Goal: Transaction & Acquisition: Purchase product/service

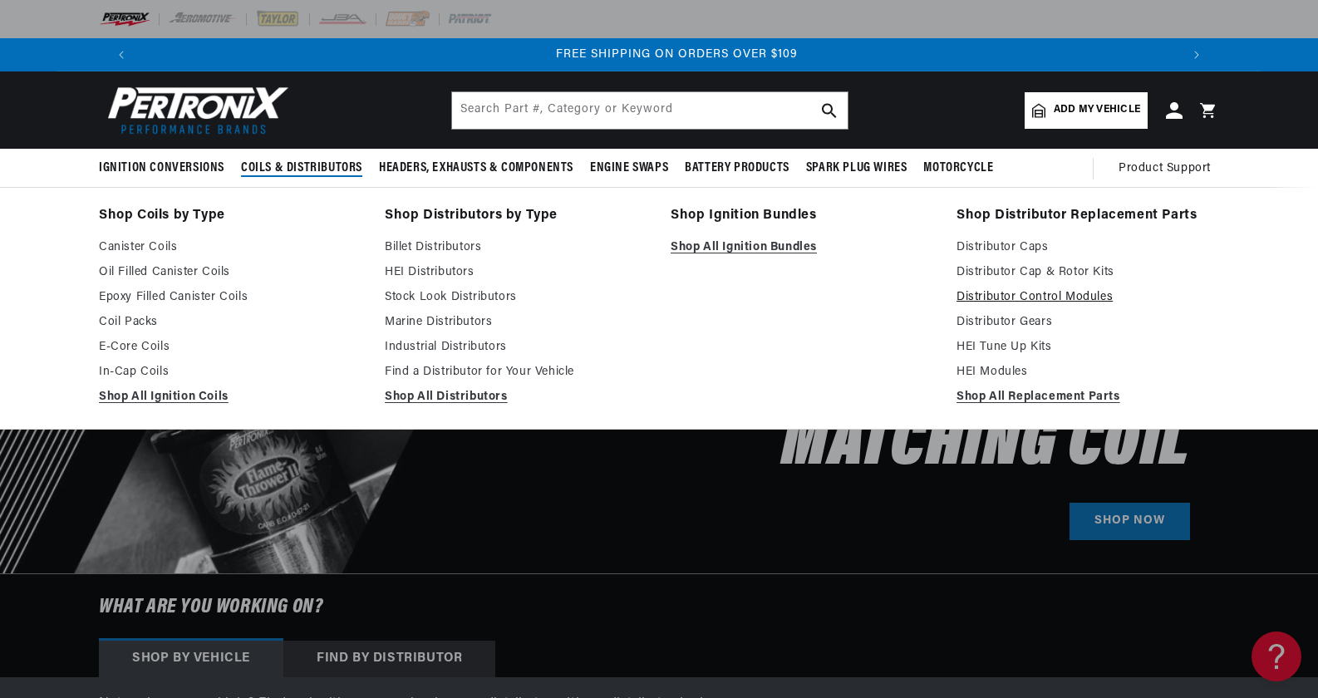
scroll to position [0, 2076]
click at [455, 322] on link "Marine Distributors" at bounding box center [516, 323] width 263 height 20
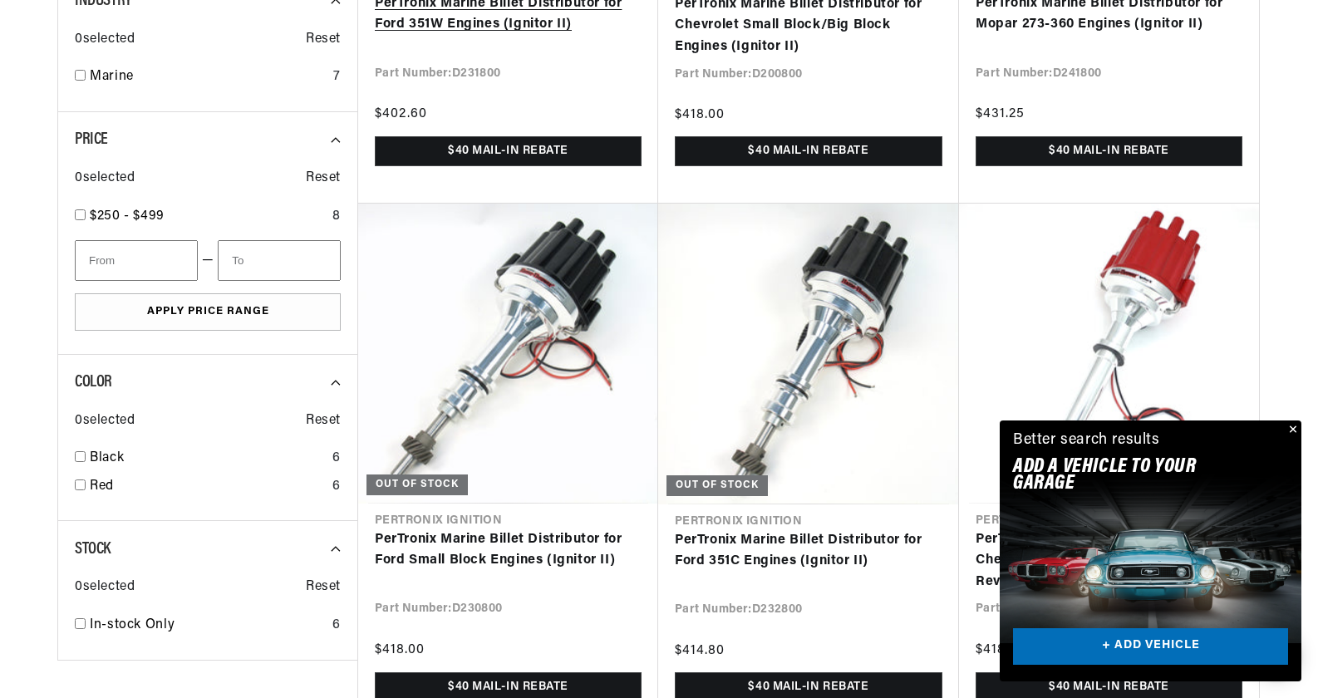
scroll to position [997, 0]
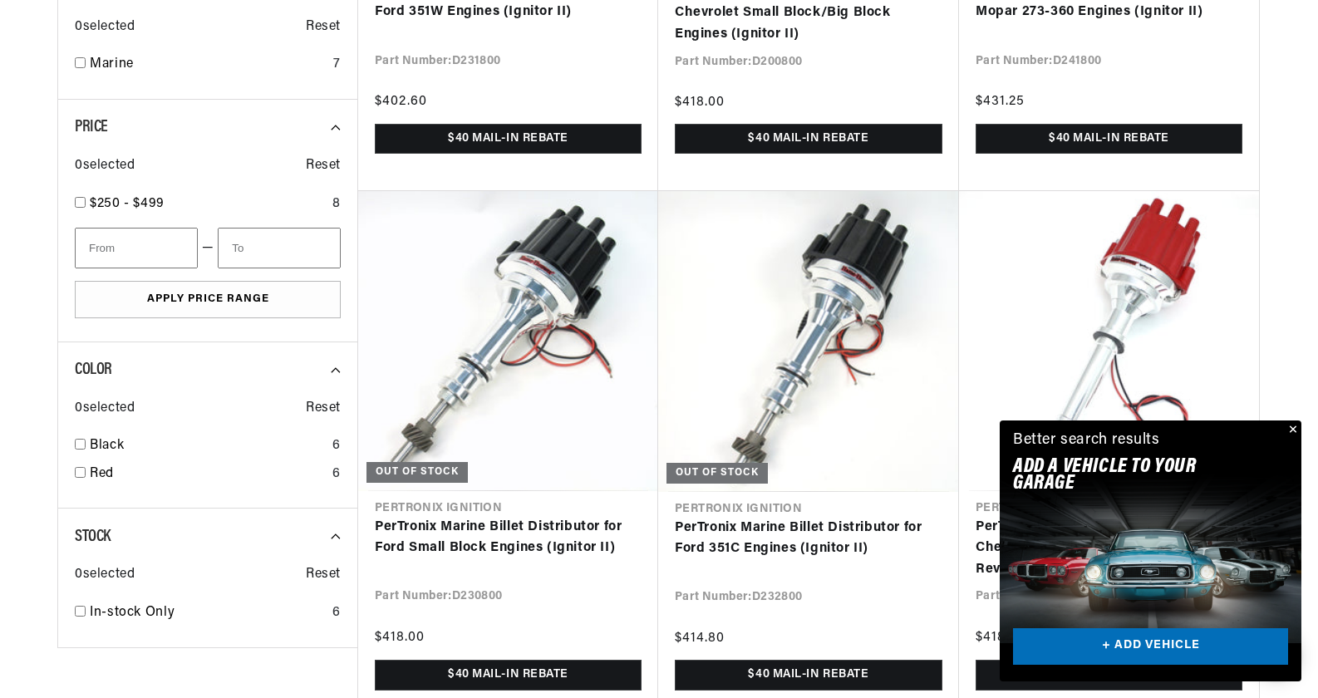
click at [1294, 425] on button "Close" at bounding box center [1292, 431] width 20 height 20
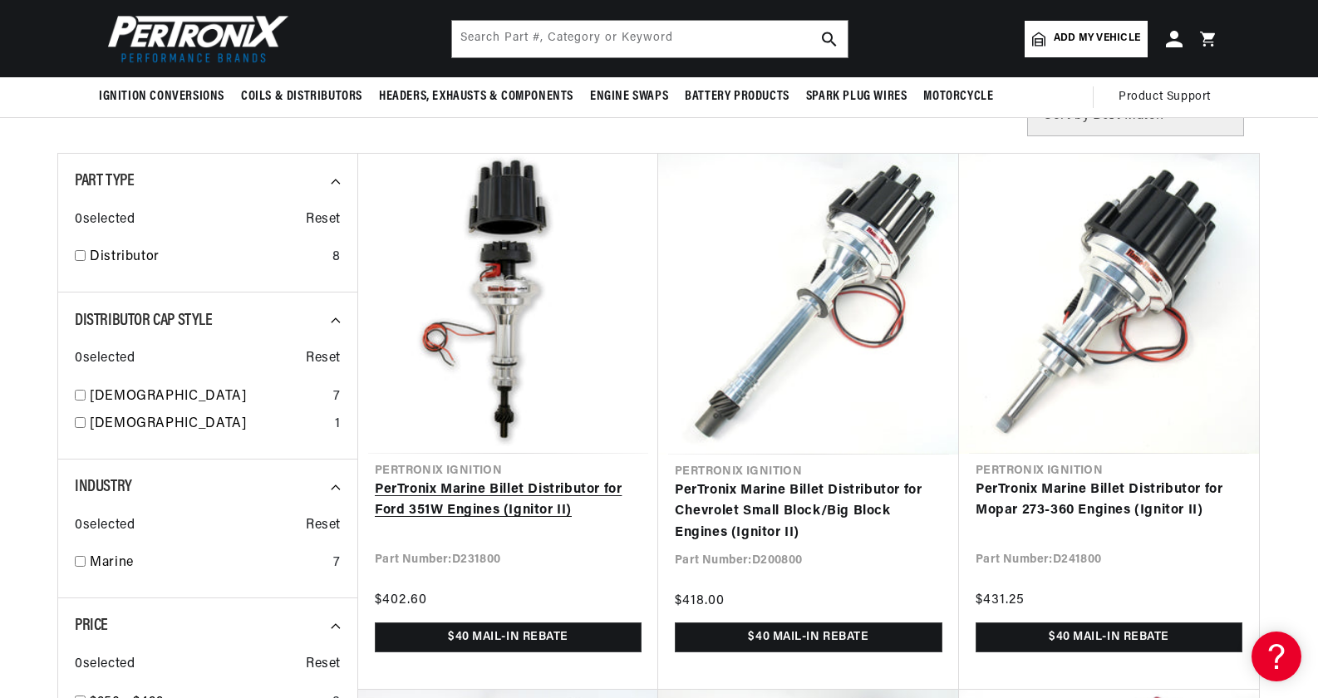
scroll to position [0, 0]
click at [468, 489] on link "PerTronix Marine Billet Distributor for Ford 351W Engines (Ignitor II)" at bounding box center [508, 501] width 267 height 42
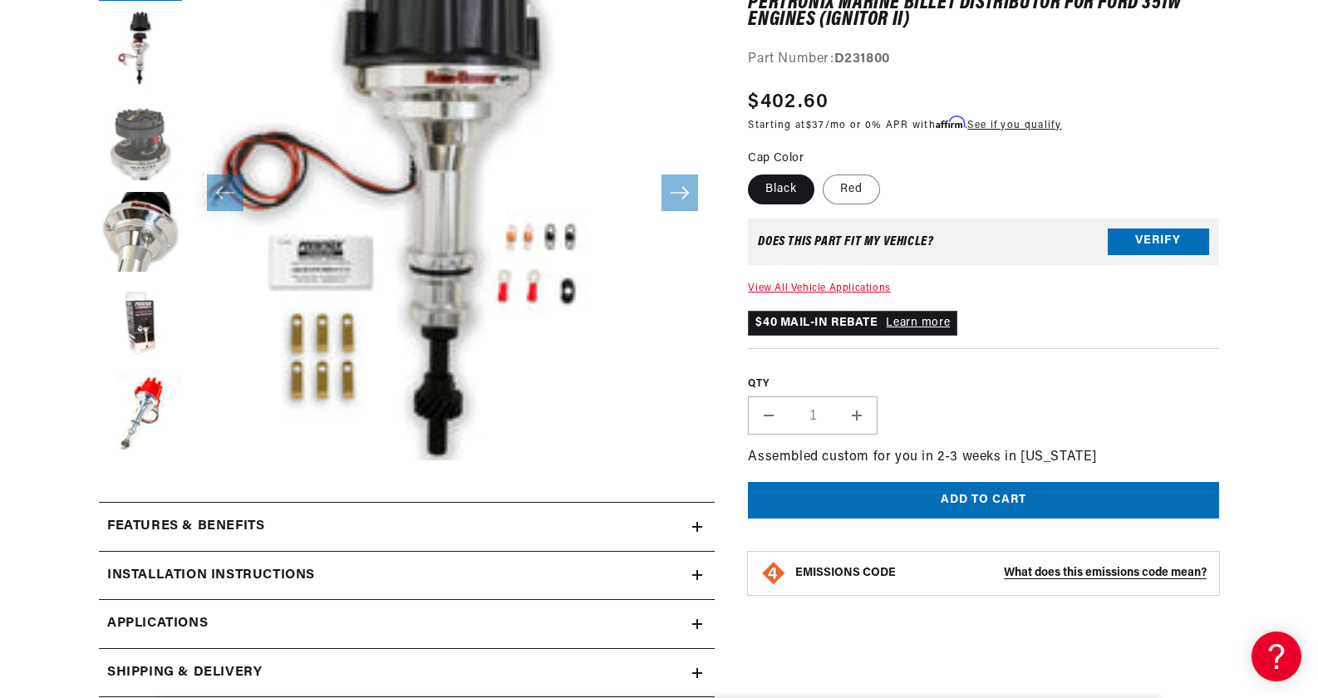
click at [131, 134] on button "Load image 3 in gallery view" at bounding box center [140, 142] width 83 height 83
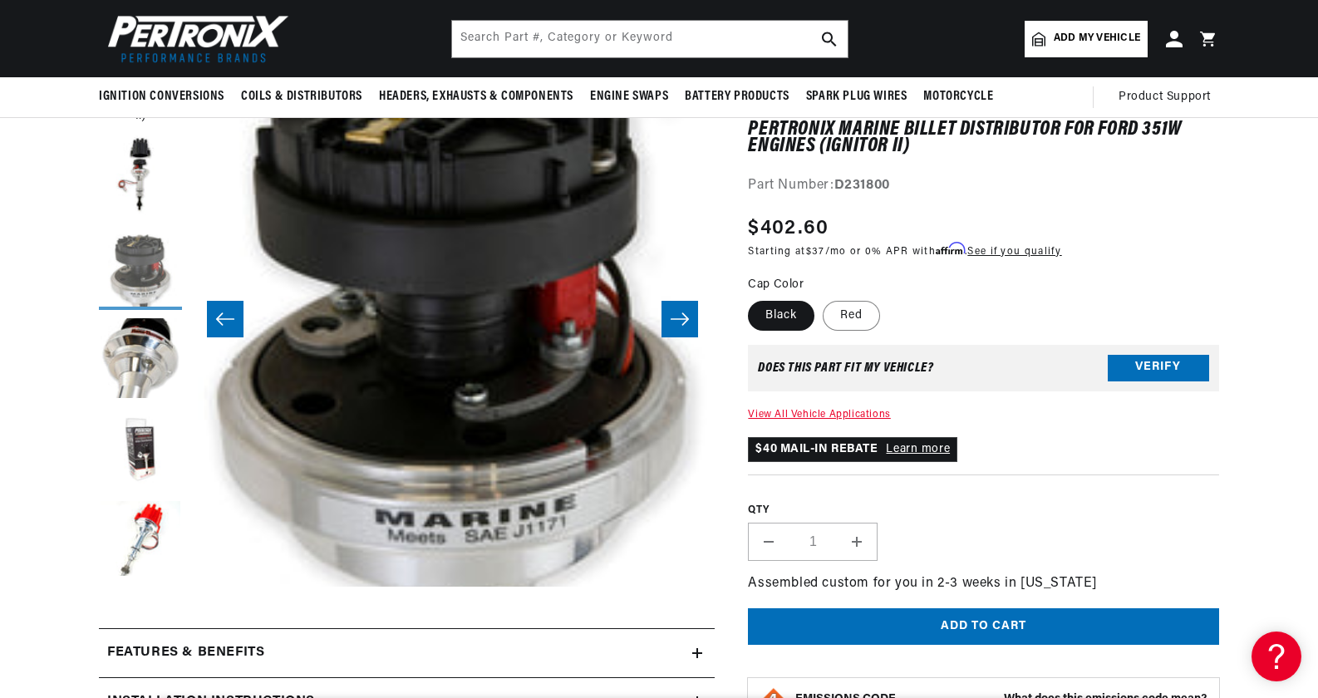
scroll to position [166, 0]
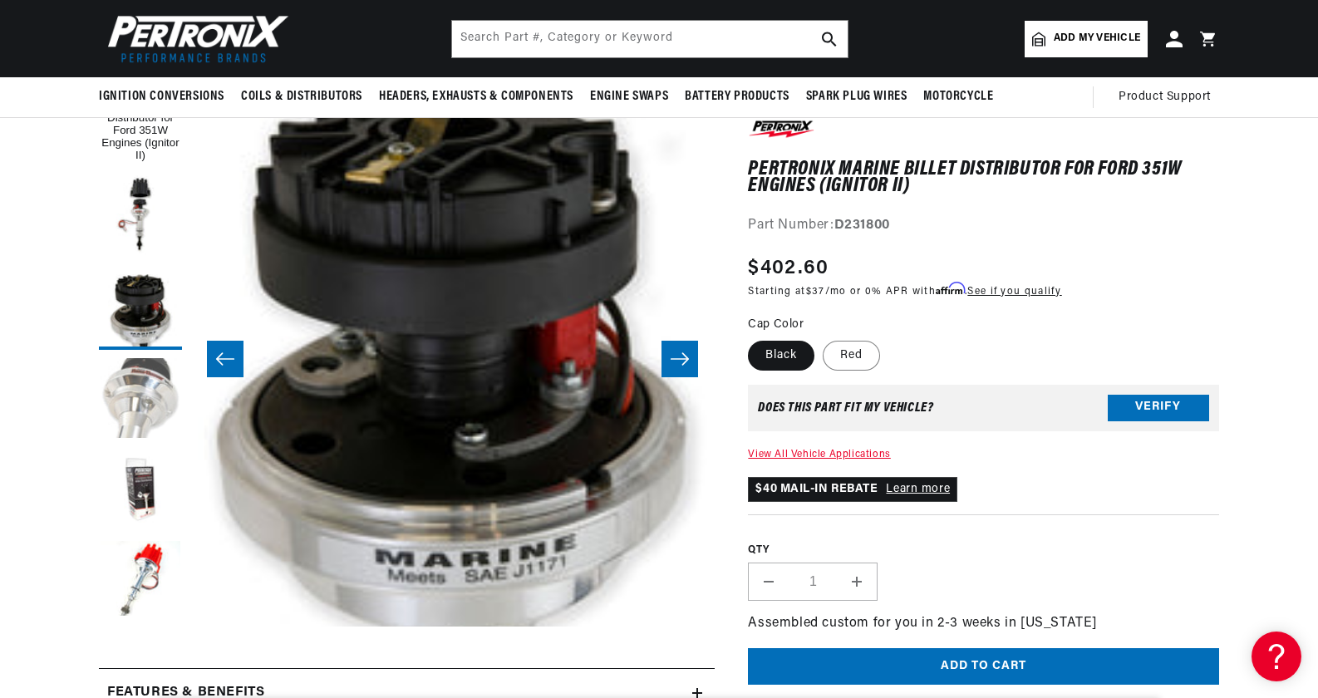
click at [150, 391] on button "Load image 4 in gallery view" at bounding box center [140, 399] width 83 height 83
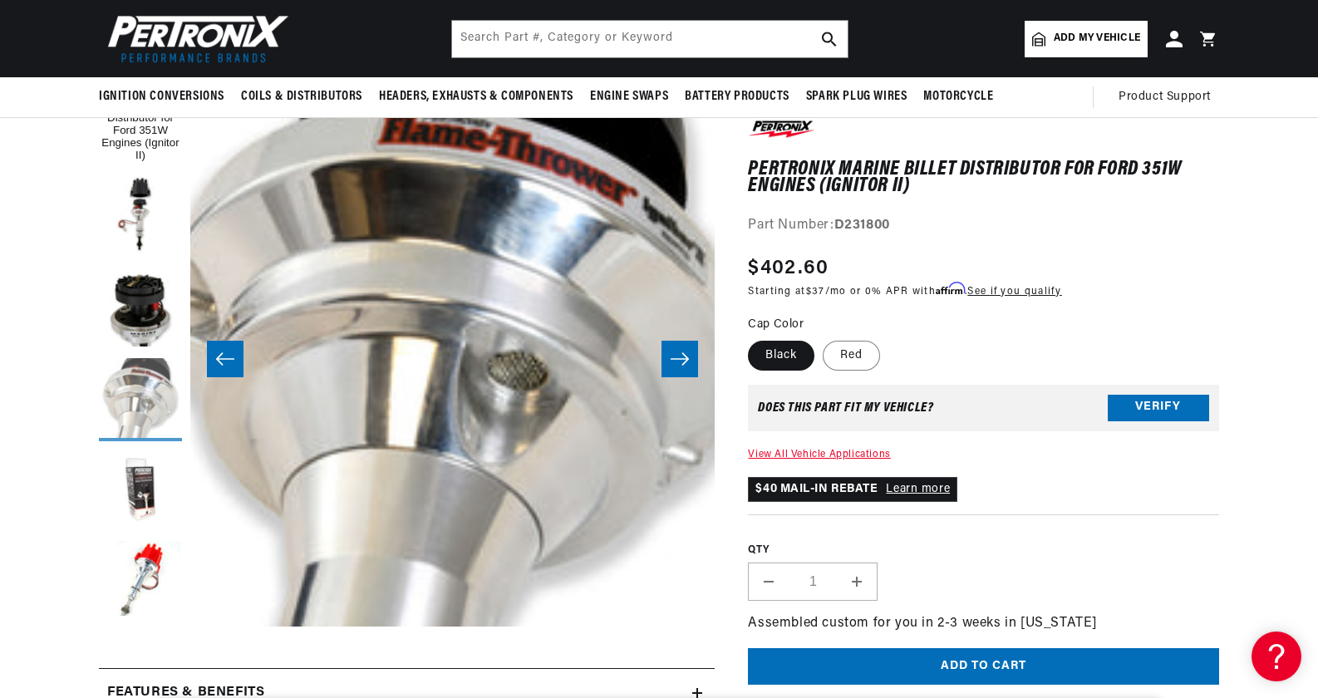
scroll to position [0, 2076]
click at [147, 487] on button "Load image 5 in gallery view" at bounding box center [140, 491] width 83 height 83
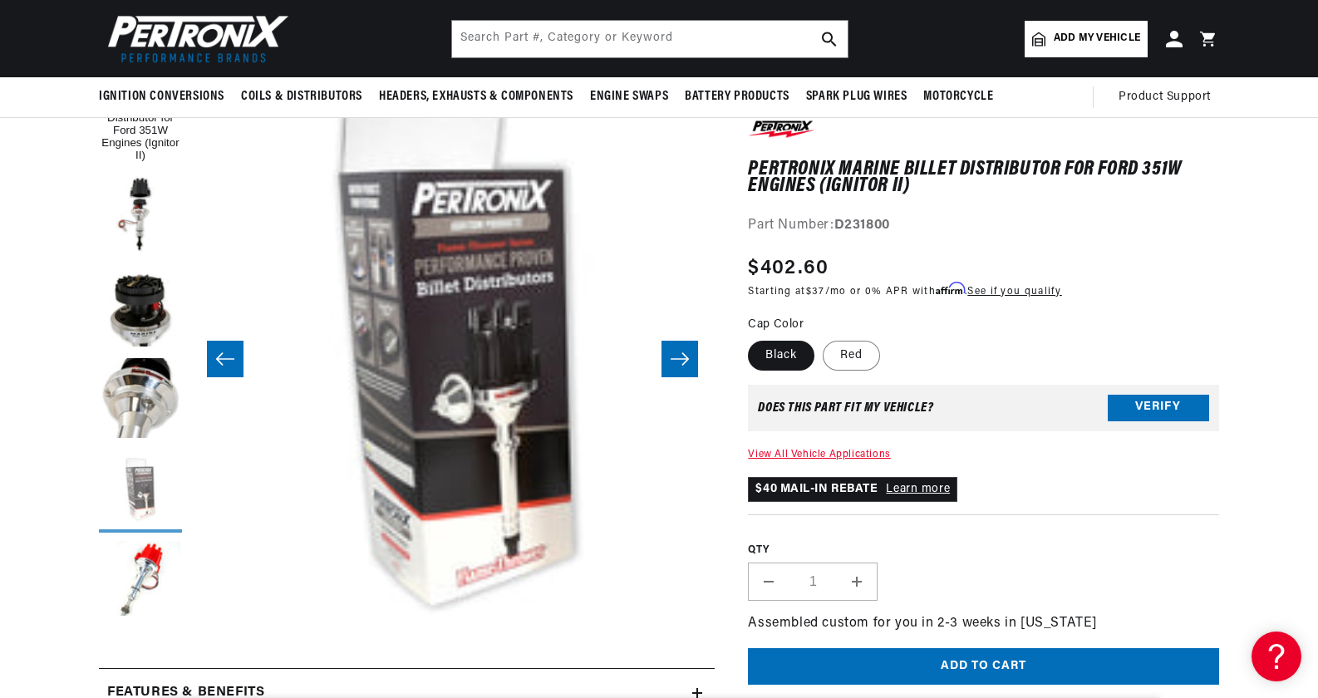
scroll to position [0, 2099]
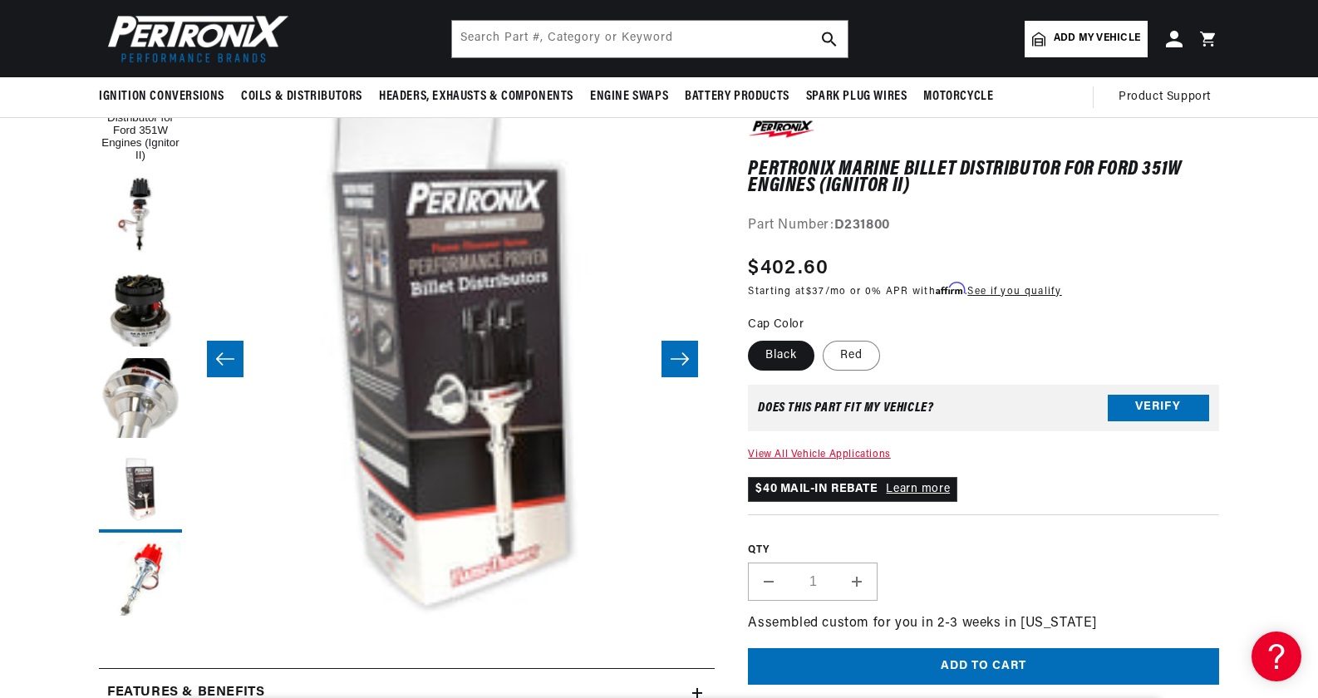
click at [1270, 236] on section "PerTronix Marine Billet Distributor for Ford 351W Engines (Ignitor II) PerTroni…" at bounding box center [659, 665] width 1318 height 1196
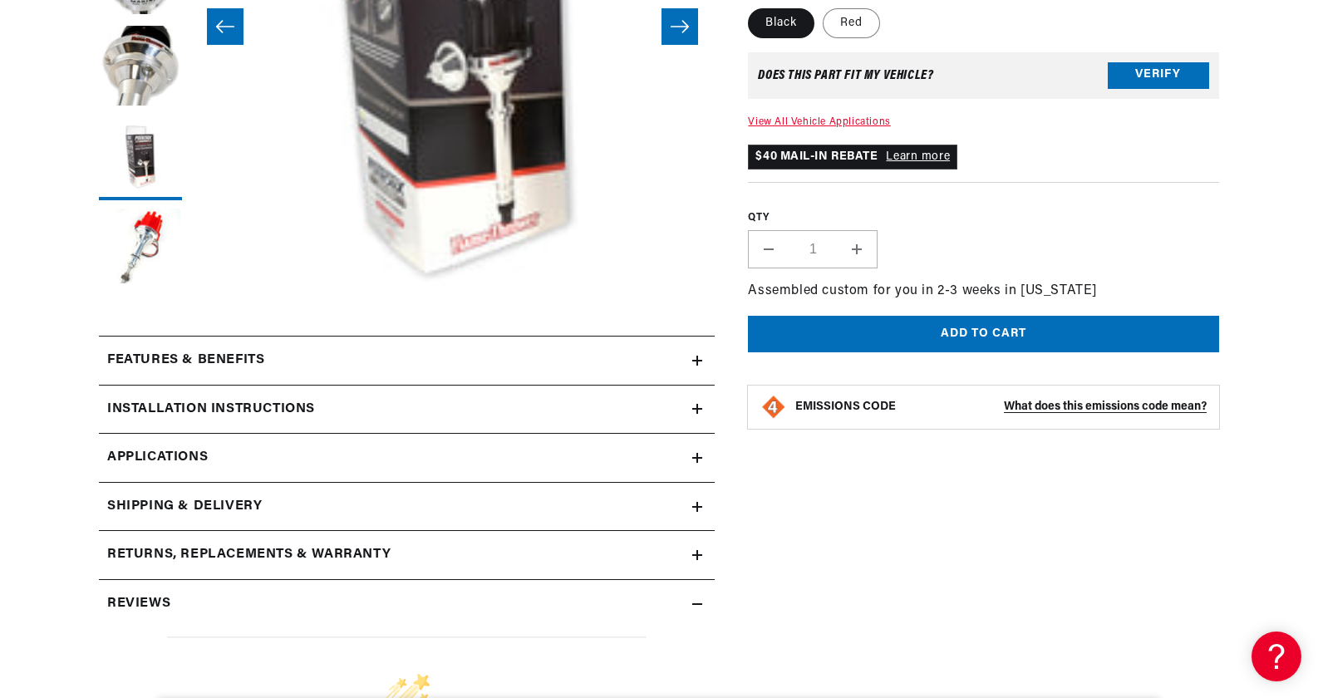
scroll to position [665, 0]
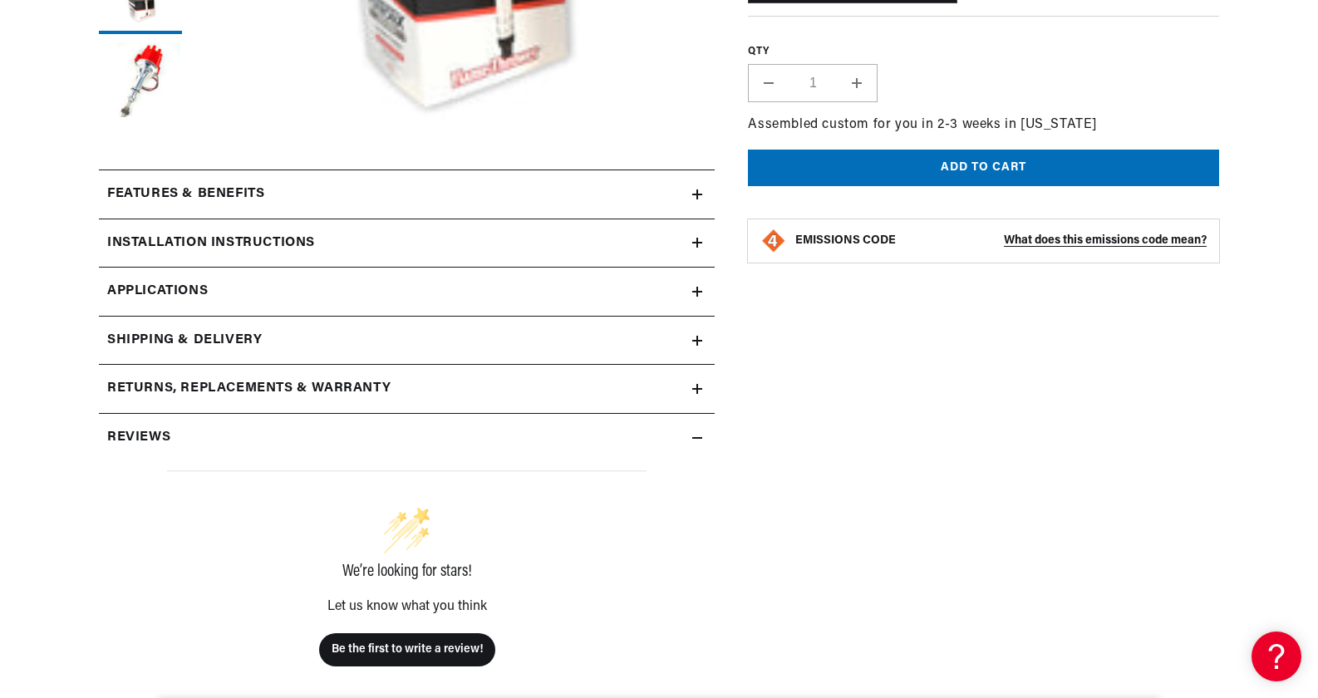
click at [701, 194] on icon at bounding box center [697, 194] width 10 height 0
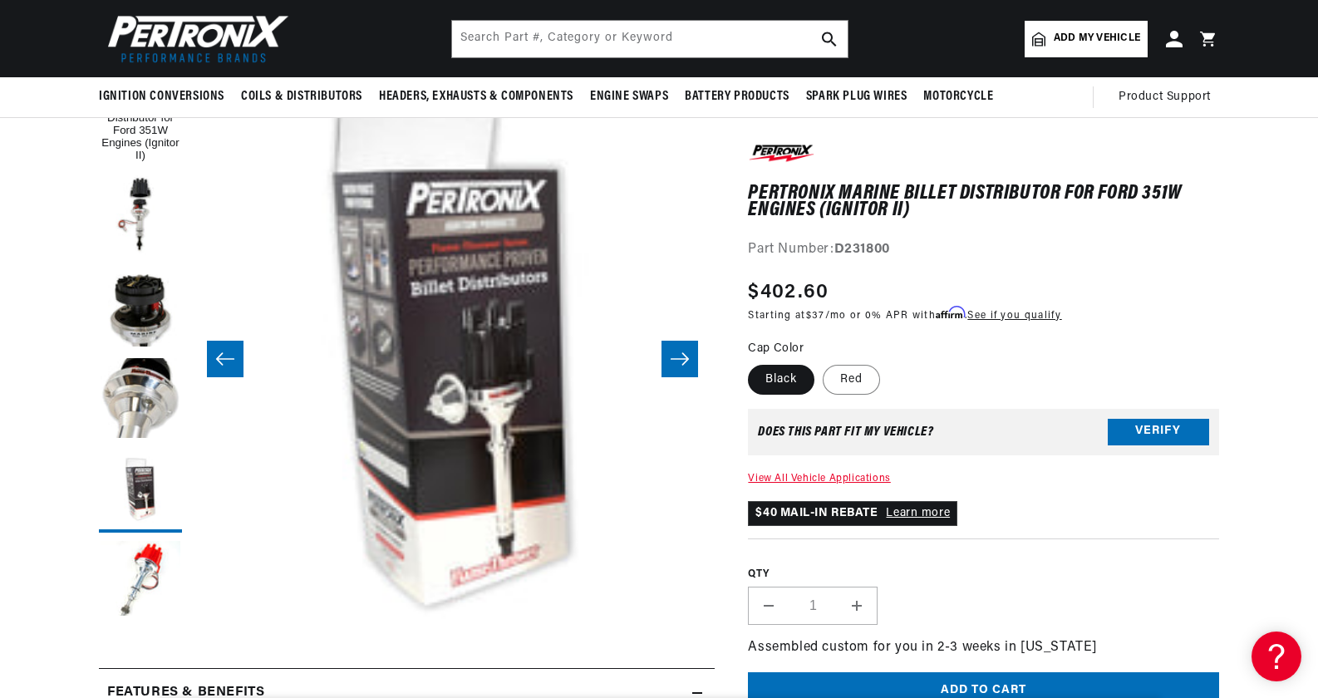
scroll to position [0, 2076]
click at [857, 379] on label "Red" at bounding box center [851, 380] width 57 height 30
click at [824, 362] on input "Red" at bounding box center [823, 362] width 1 height 1
radio input "true"
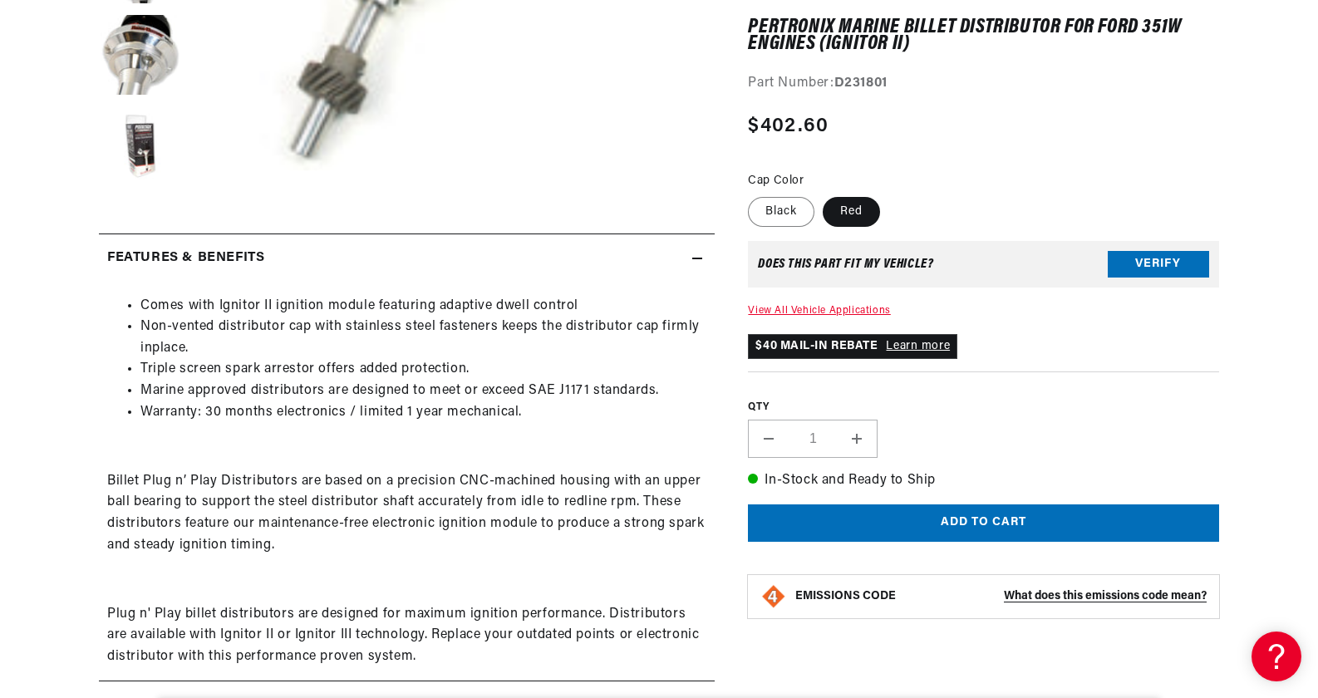
scroll to position [0, 1038]
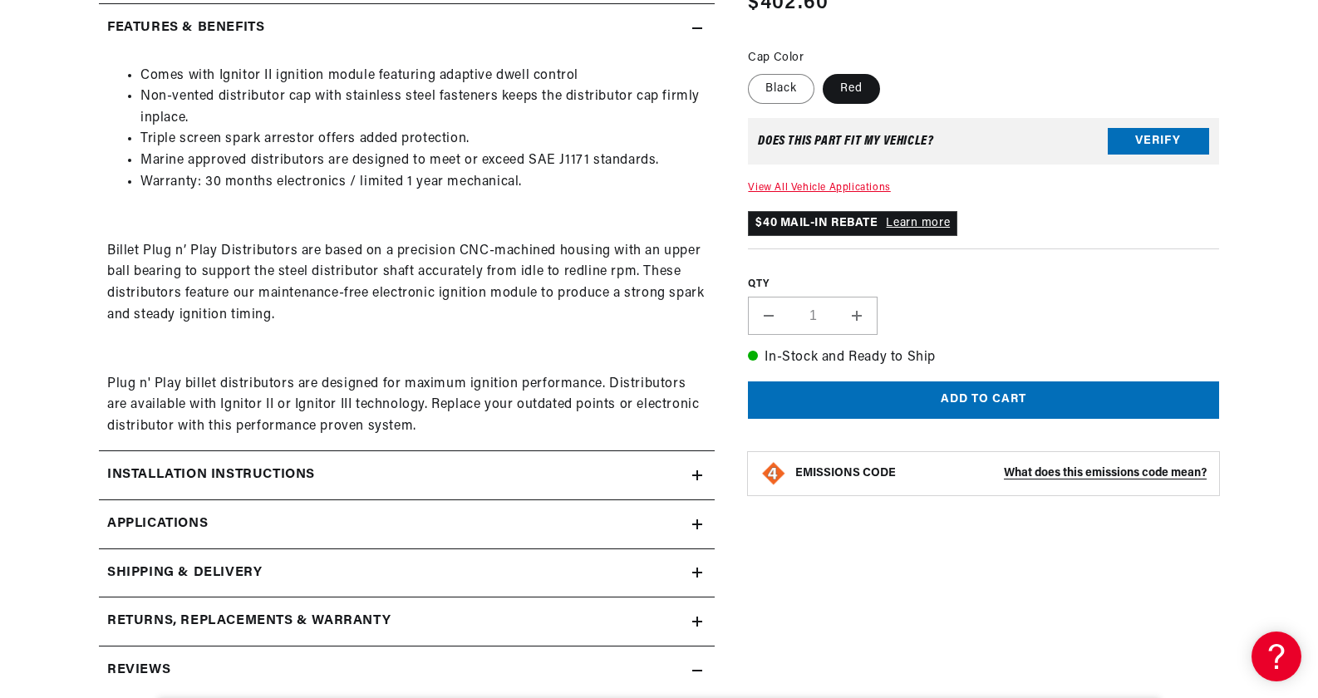
click at [695, 521] on icon at bounding box center [697, 524] width 10 height 10
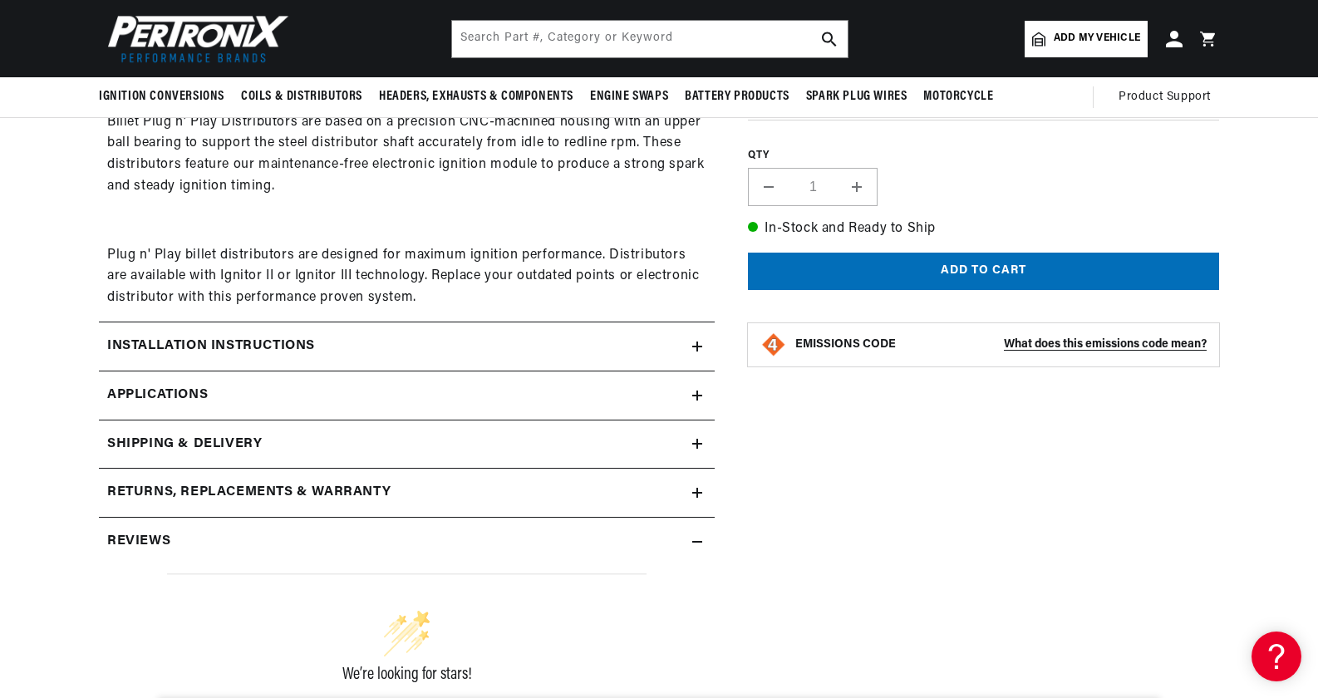
click at [697, 396] on icon at bounding box center [697, 396] width 10 height 0
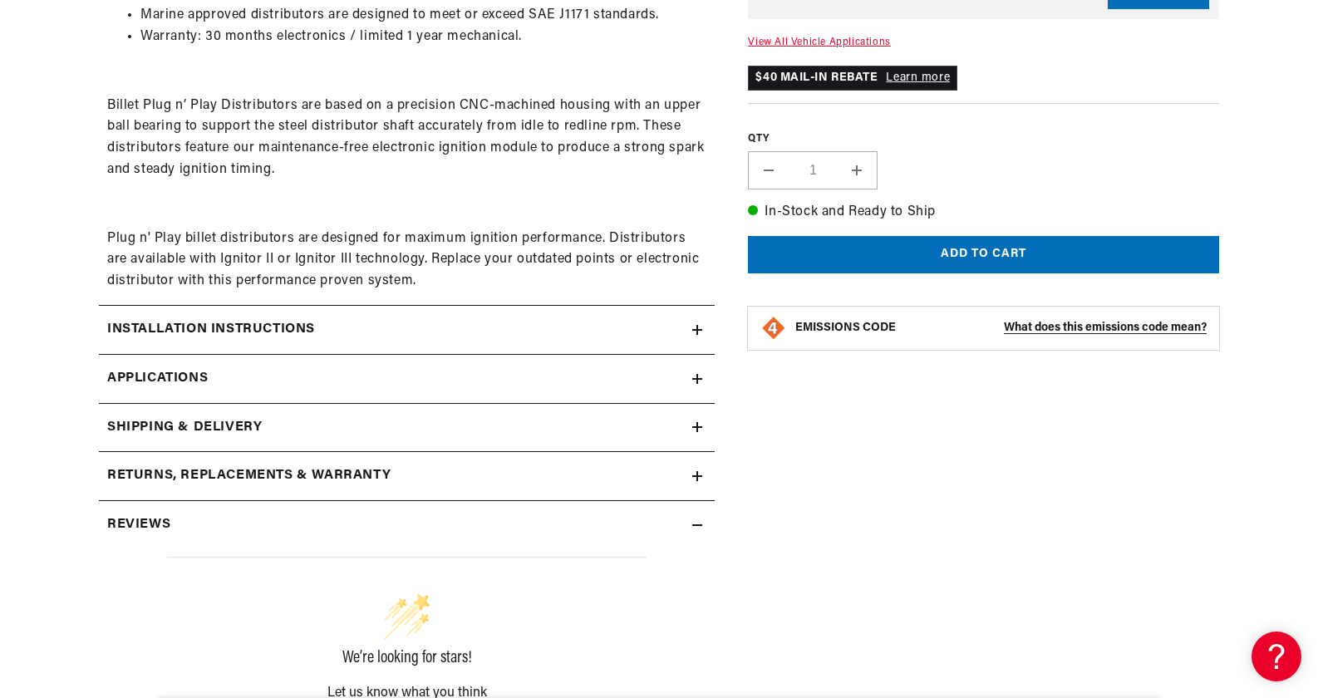
click at [697, 424] on icon at bounding box center [697, 427] width 0 height 10
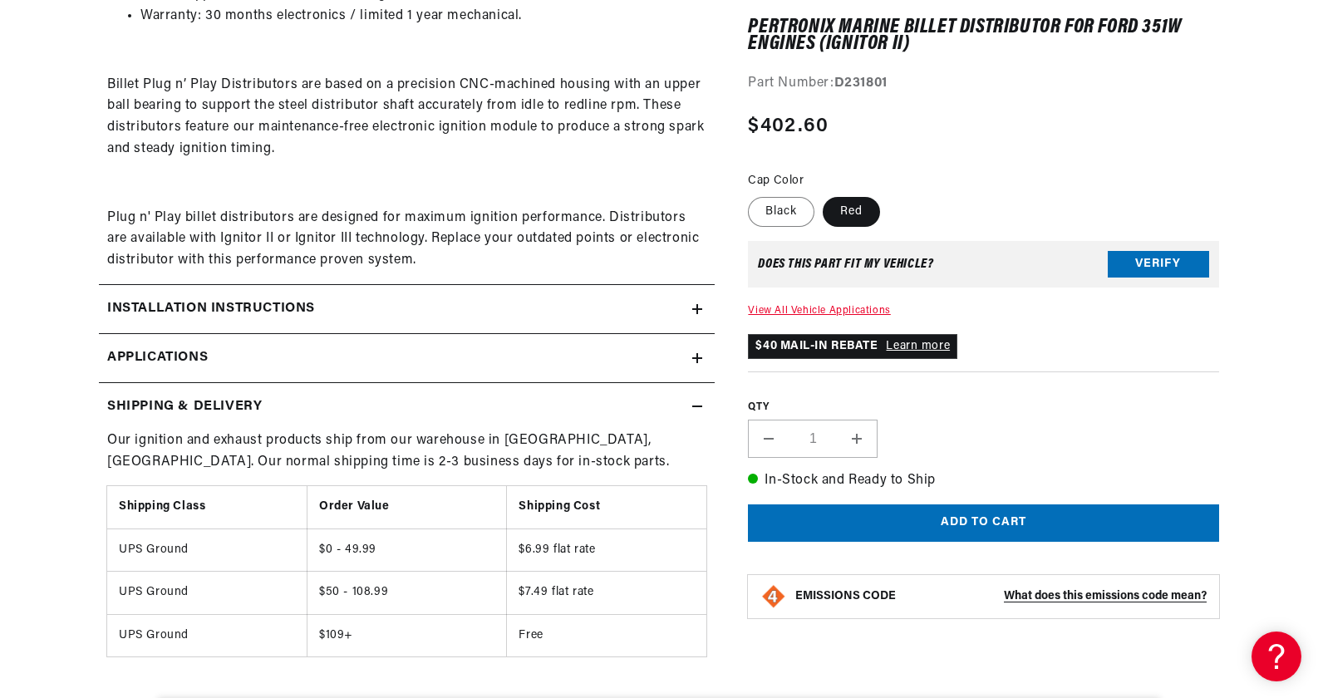
scroll to position [0, 1038]
click at [697, 308] on icon at bounding box center [697, 309] width 0 height 10
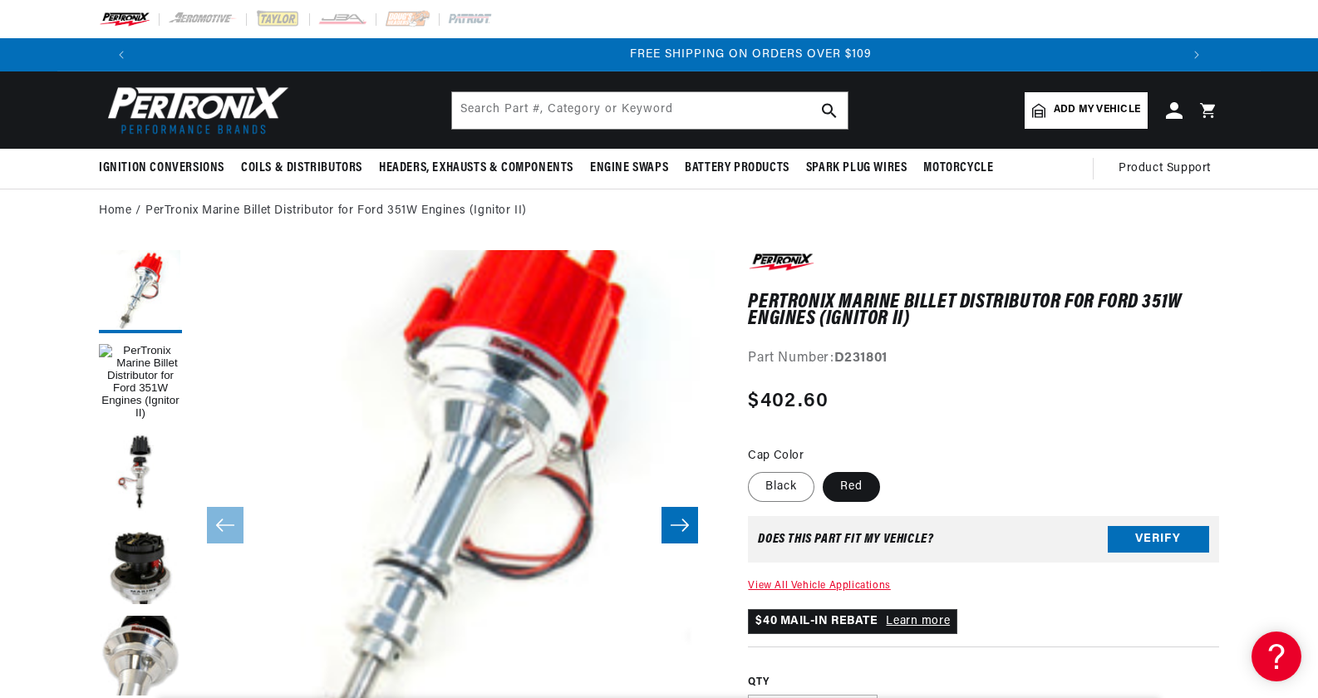
scroll to position [0, 2076]
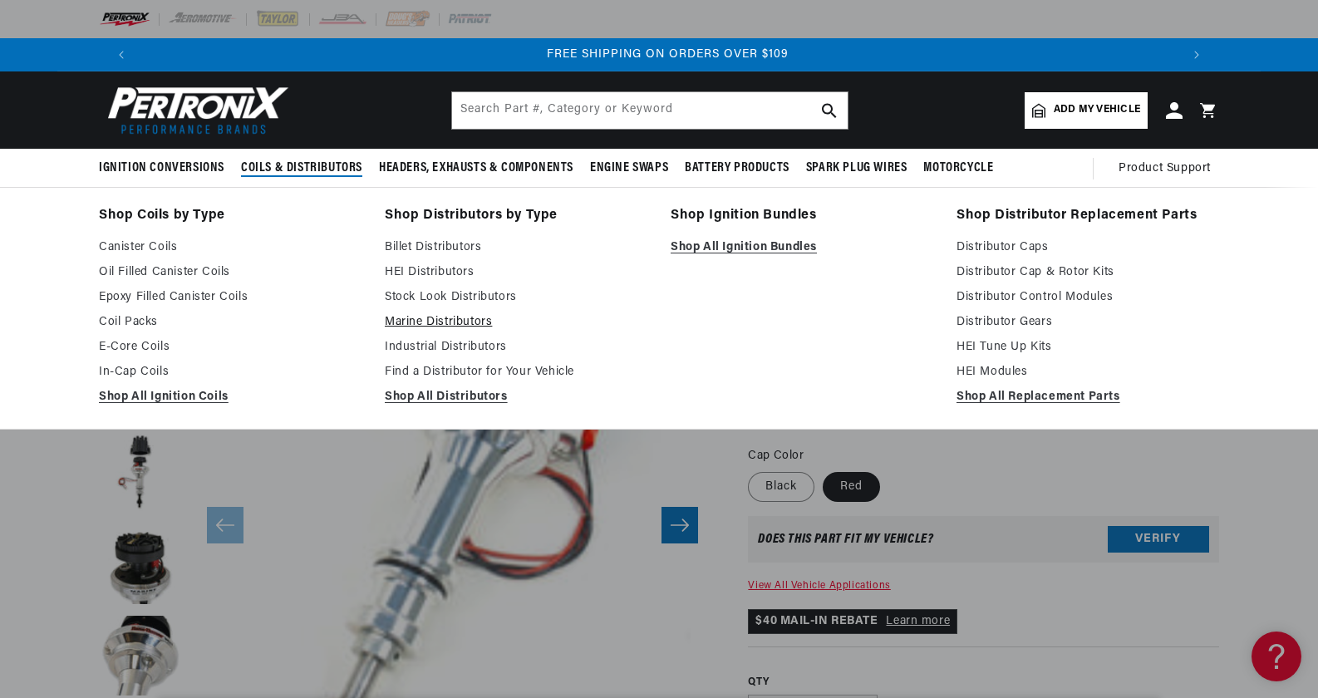
click at [450, 318] on link "Marine Distributors" at bounding box center [516, 323] width 263 height 20
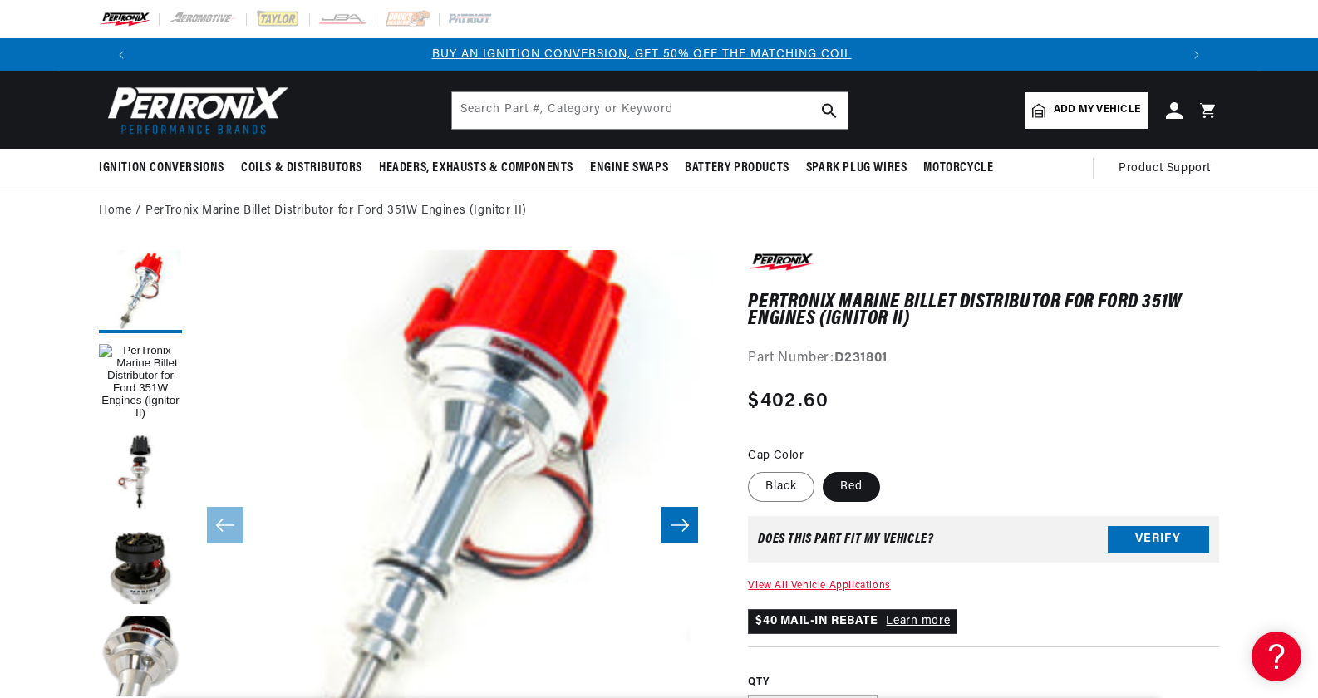
scroll to position [0, 0]
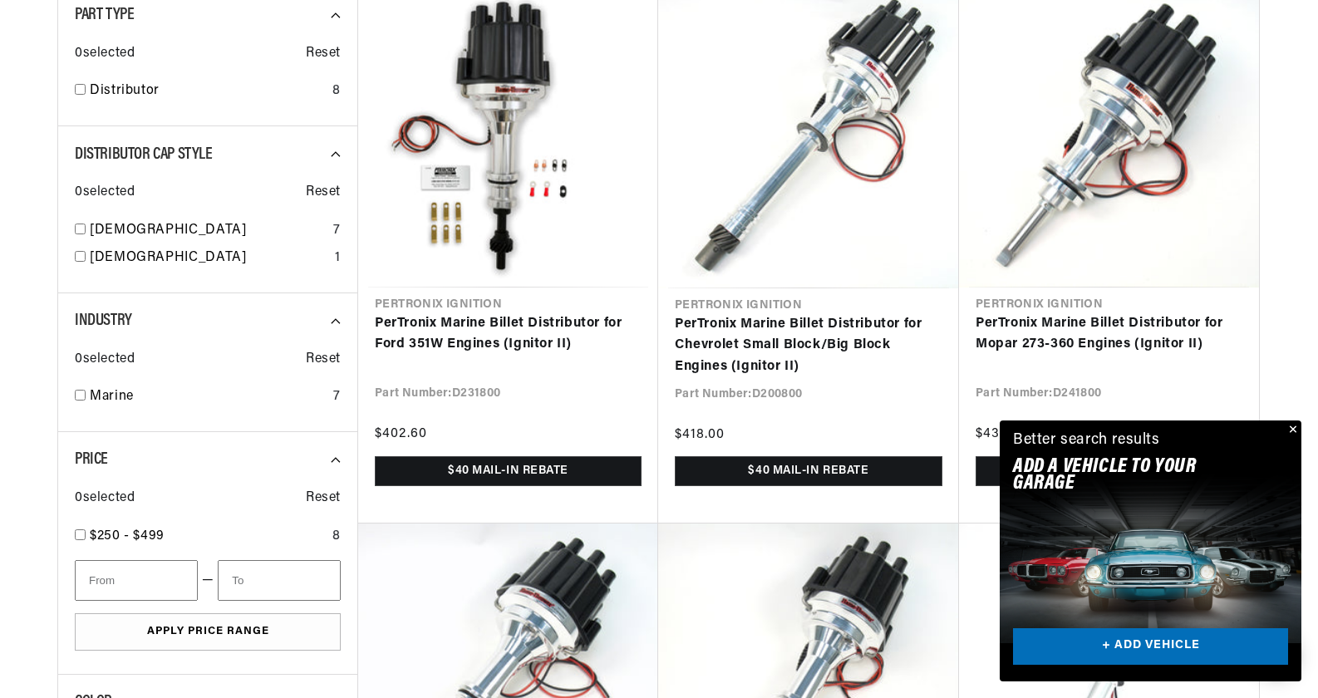
scroll to position [0, 2076]
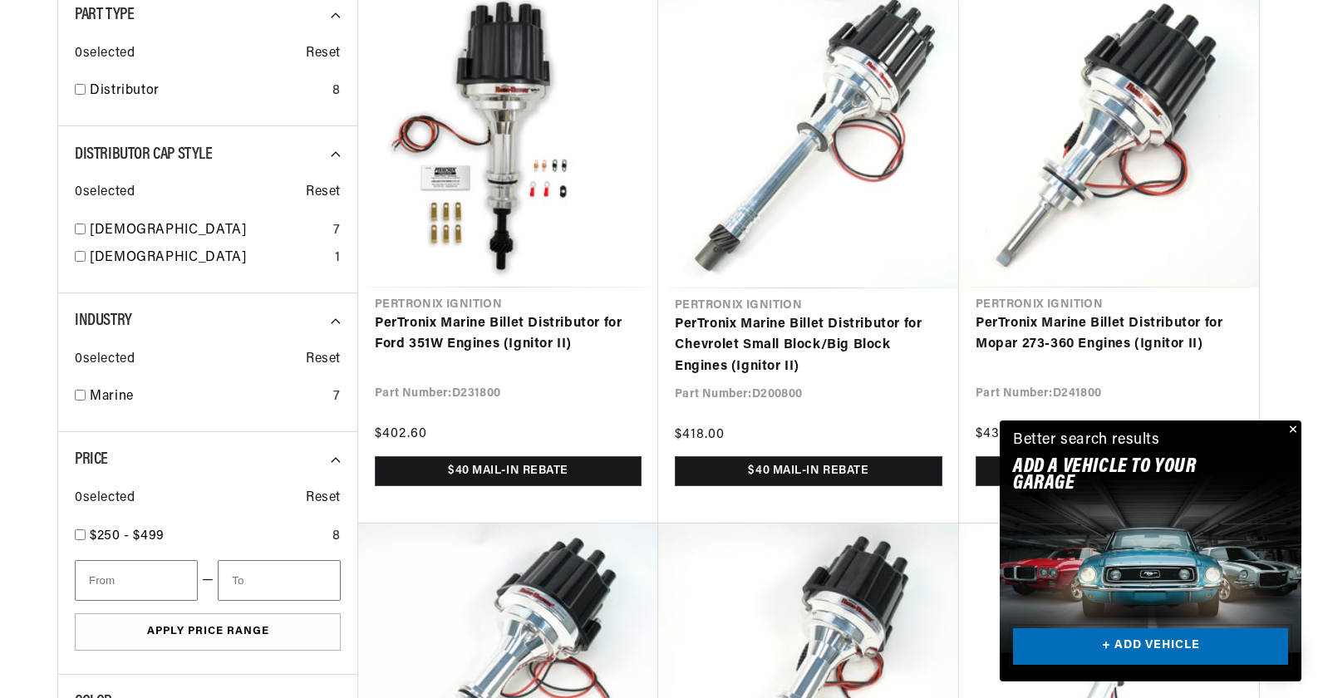
click at [1139, 640] on link "+ ADD VEHICLE" at bounding box center [1150, 646] width 275 height 37
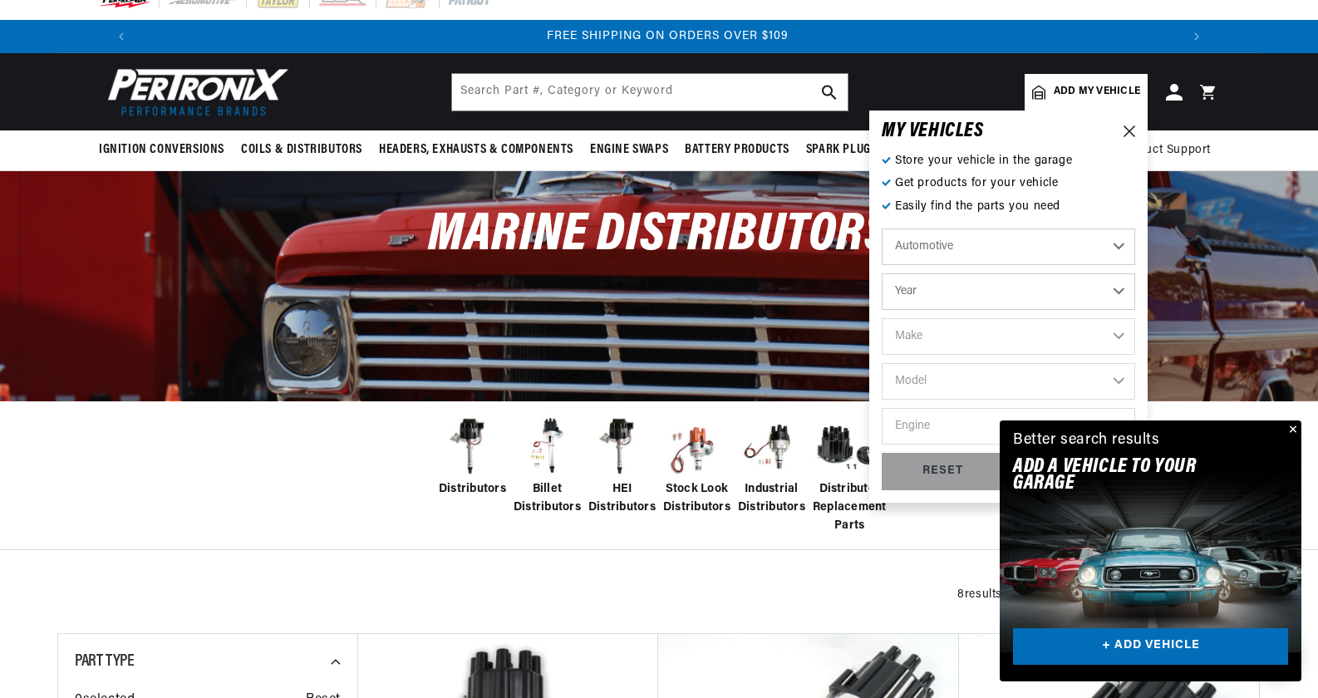
scroll to position [0, 0]
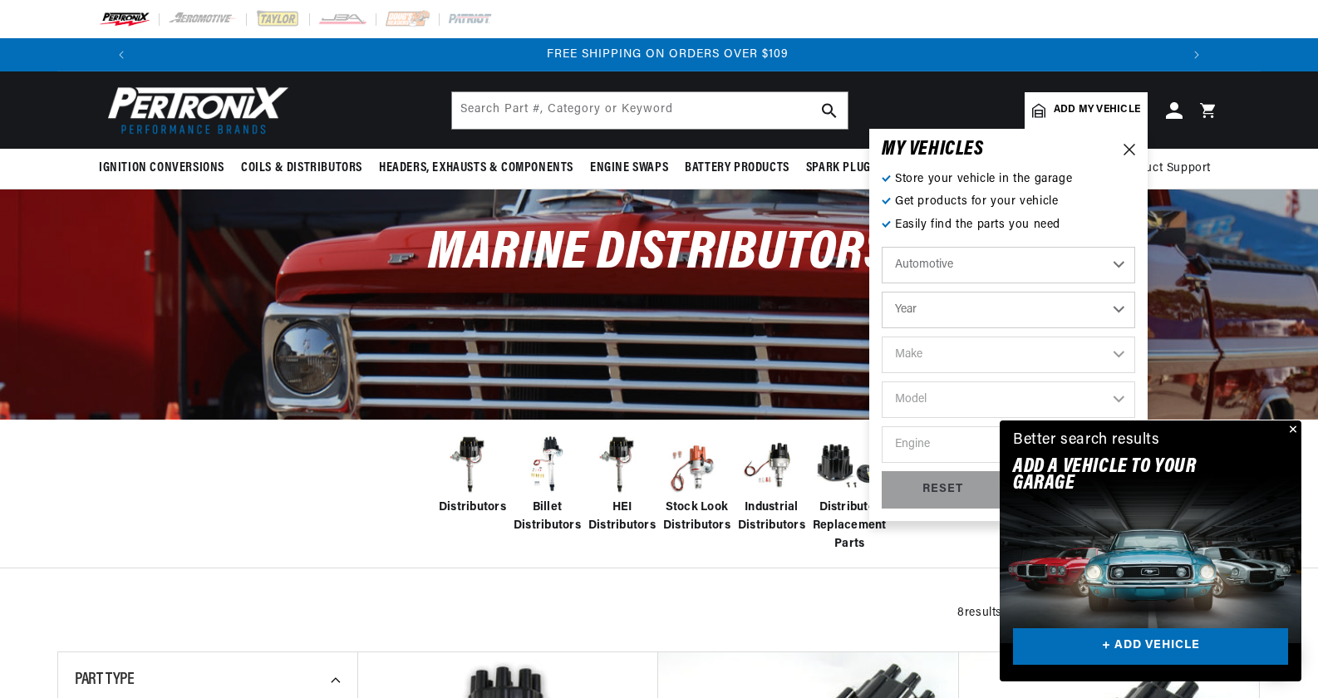
click at [1116, 263] on select "Automotive Agricultural Industrial Marine Motorcycle" at bounding box center [1008, 265] width 253 height 37
click at [882, 247] on select "Automotive Agricultural Industrial Marine Motorcycle" at bounding box center [1008, 265] width 253 height 37
select select "Marine"
click at [1121, 304] on select "Year 1987 1986 1985 1983 1982 1981 1980 1979 1978 1977 1976 1975 1974 1973 1972…" at bounding box center [1008, 310] width 253 height 37
select select "1985"
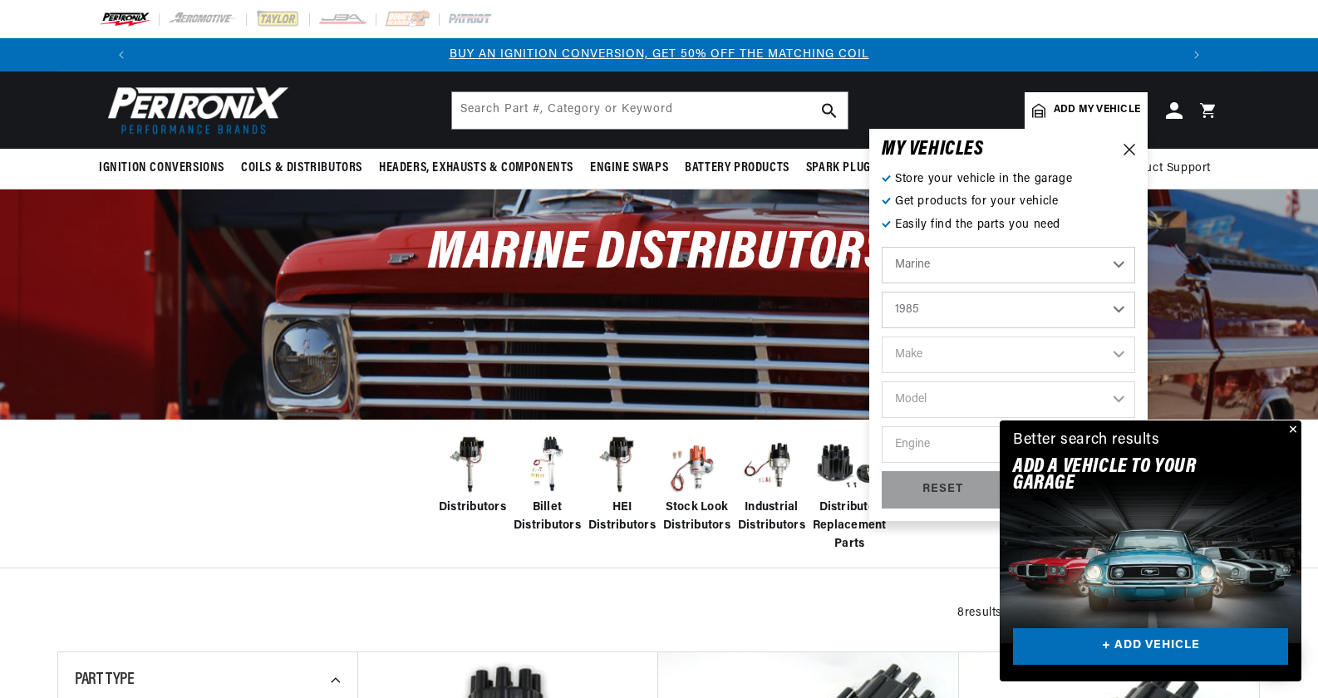
click at [882, 292] on select "Year 1987 1986 1985 1983 1982 1981 1980 1979 1978 1977 1976 1975 1974 1973 1972…" at bounding box center [1008, 310] width 253 height 37
click at [1120, 356] on select "Make Chevrolet Marine Crusader (Thermo-Electron)" at bounding box center [1008, 355] width 253 height 37
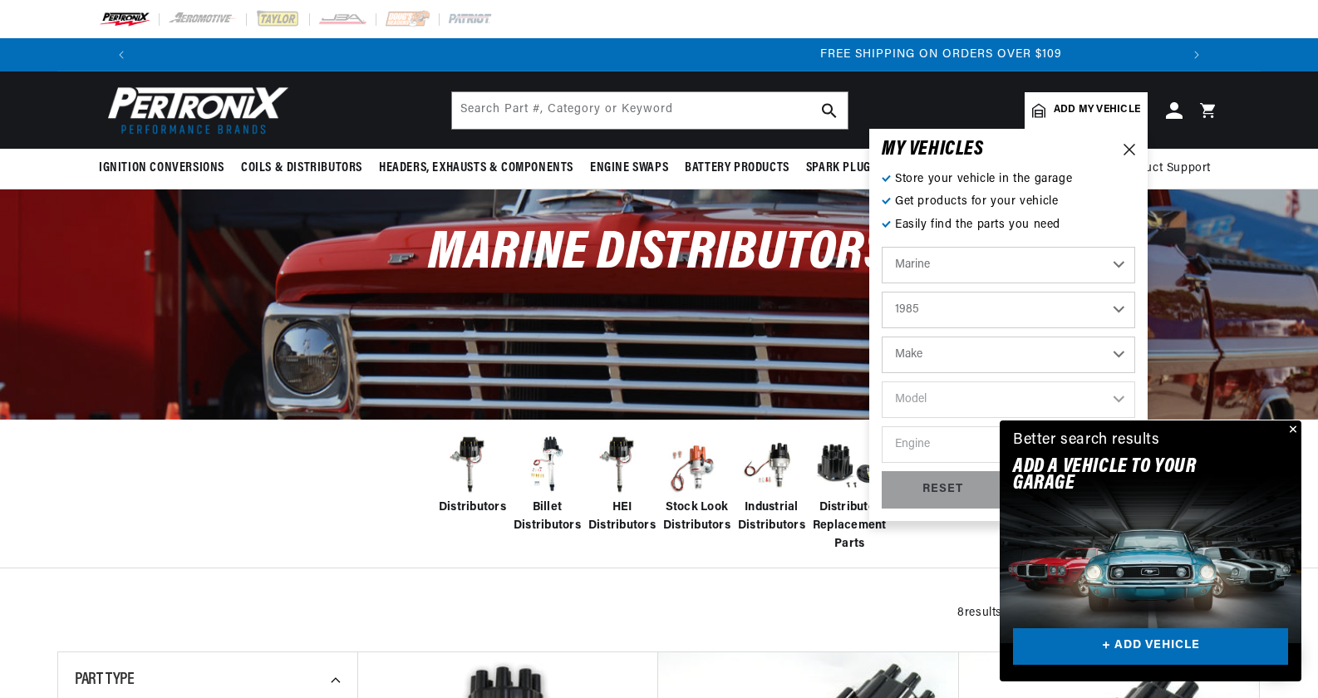
click at [1120, 308] on select "1987 1986 1985 1983 1982 1981 1980 1979 1978 1977 1976 1975 1974 1973 1972 1968…" at bounding box center [1008, 310] width 253 height 37
click at [882, 292] on select "1987 1986 1985 1983 1982 1981 1980 1979 1978 1977 1976 1975 1974 1973 1972 1968…" at bounding box center [1008, 310] width 253 height 37
select select "1983"
click at [1118, 352] on select "Make Chrysler Inboard Crusader (Thermo-Electron) Pleasurecraft" at bounding box center [1008, 355] width 253 height 37
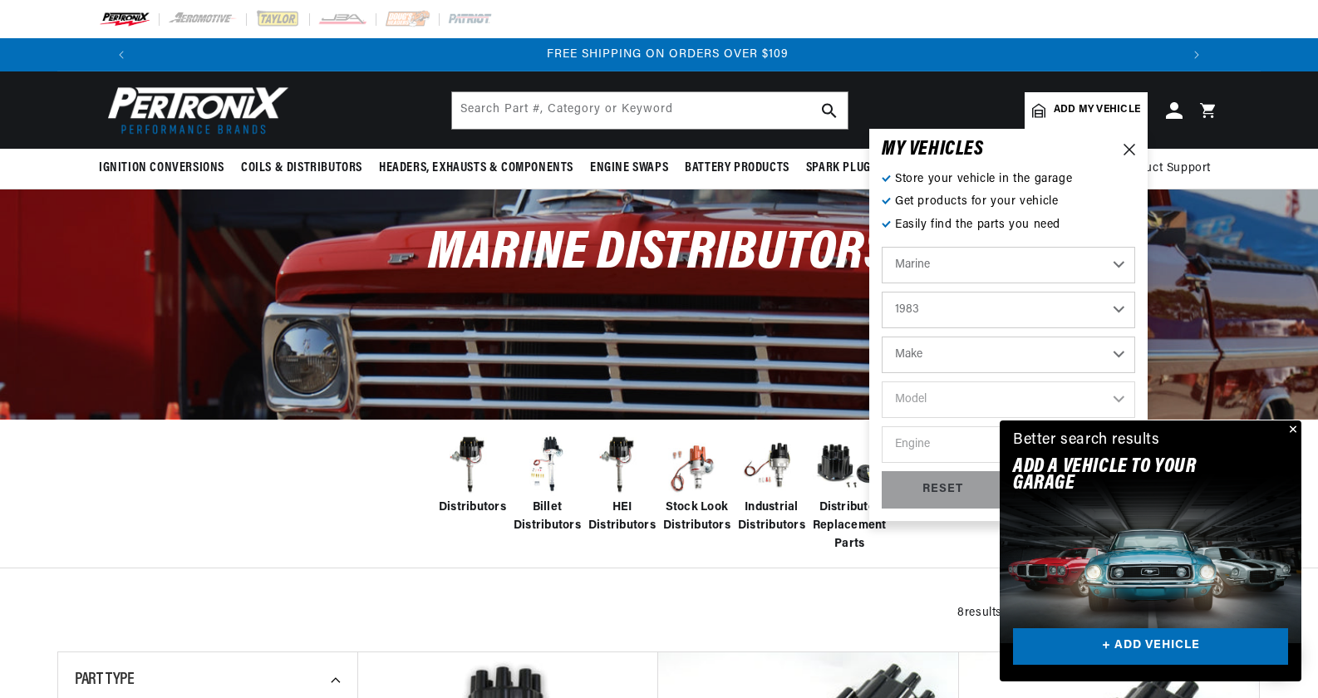
select select "Pleasurecraft"
click at [882, 337] on select "Make Chrysler Inboard Crusader (Thermo-Electron) Pleasurecraft" at bounding box center [1008, 355] width 253 height 37
select select "Pleasurecraft"
click at [1119, 395] on select "Model 305 350 454 cid. engine" at bounding box center [1008, 399] width 253 height 37
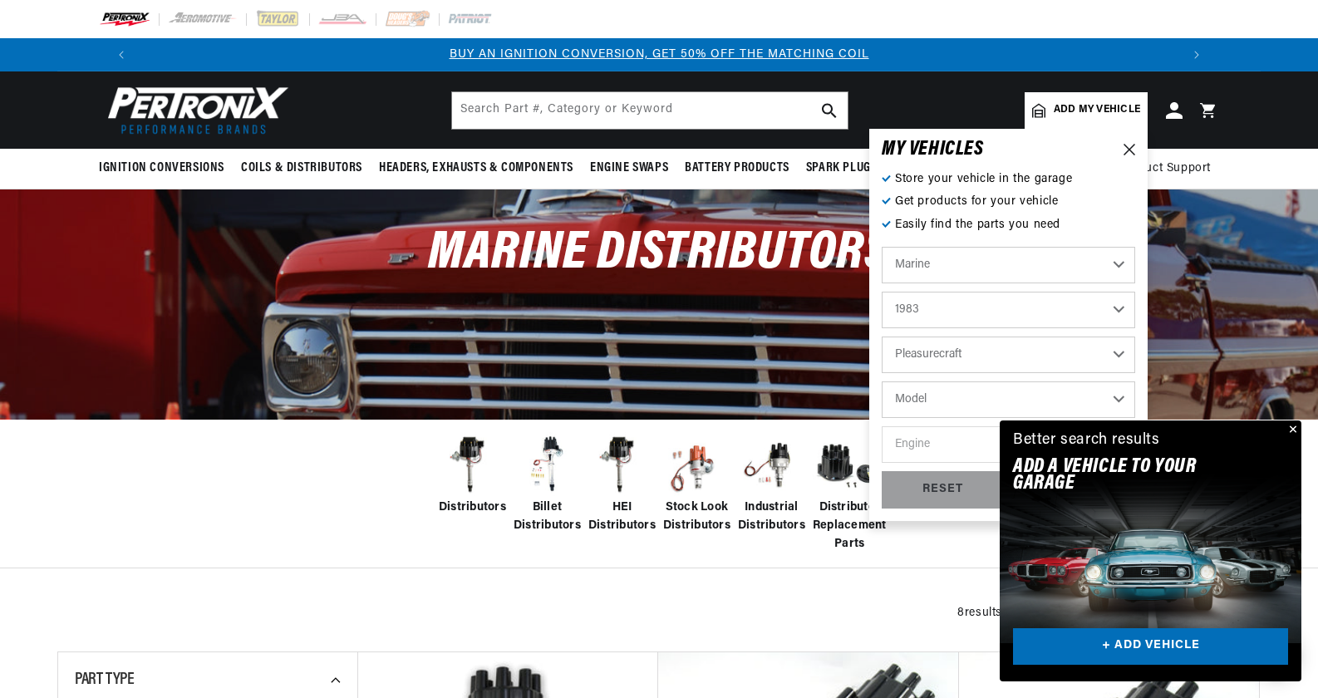
click at [1132, 142] on div "MY VEHICLE S Store your vehicle in the garage Get products for your vehicle Eas…" at bounding box center [1008, 325] width 278 height 392
click at [1131, 144] on icon at bounding box center [1130, 150] width 12 height 12
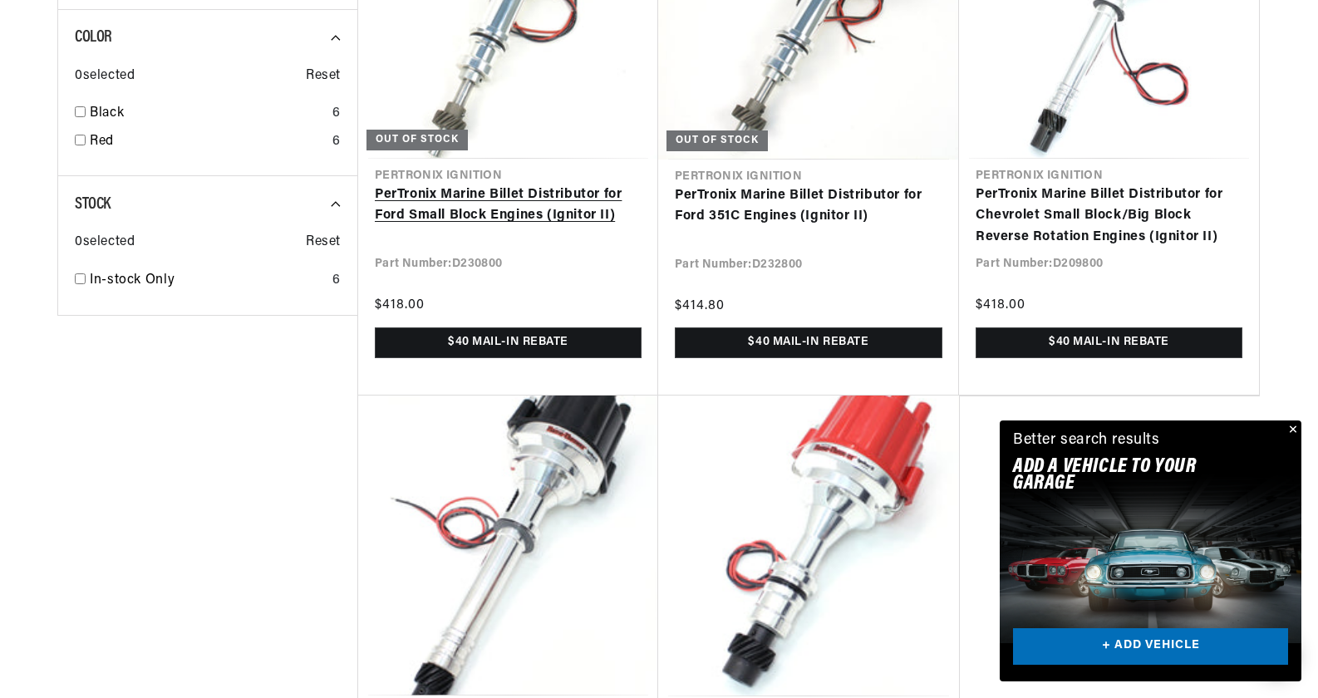
scroll to position [0, 2076]
click at [493, 193] on link "PerTronix Marine Billet Distributor for Ford Small Block Engines (Ignitor II)" at bounding box center [508, 206] width 267 height 42
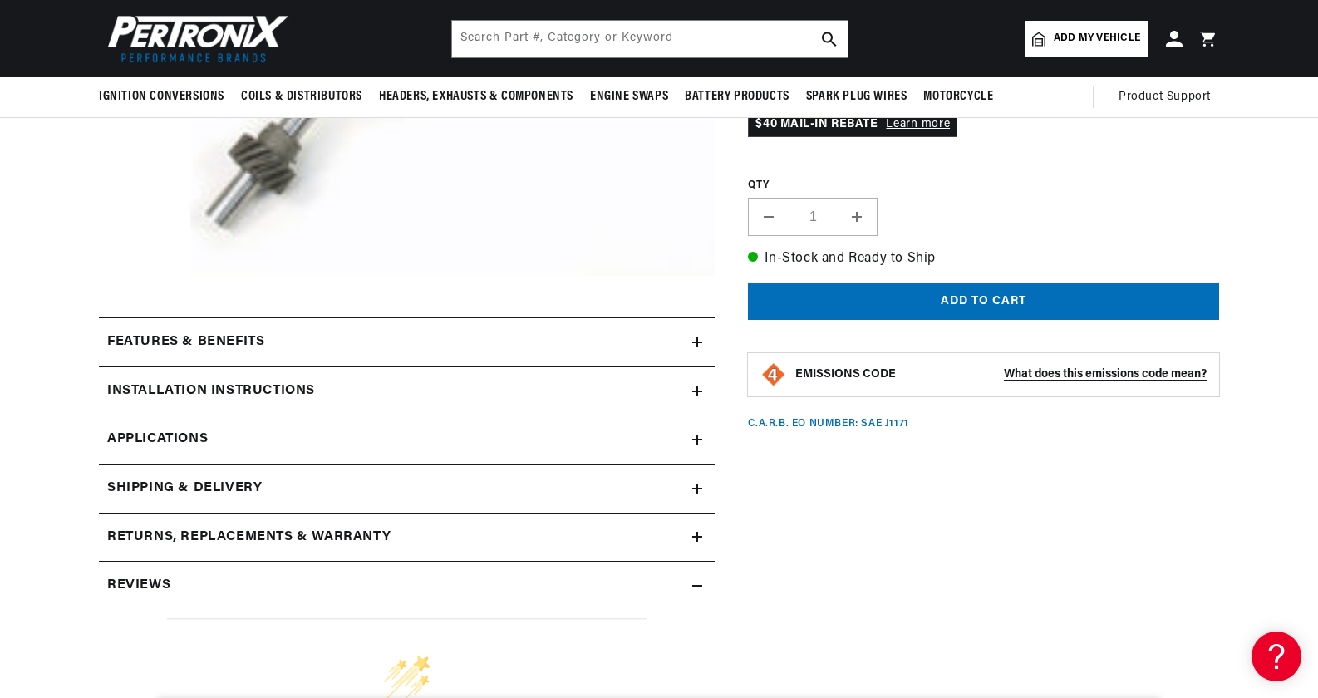
scroll to position [0, 2076]
click at [695, 342] on icon at bounding box center [697, 342] width 10 height 0
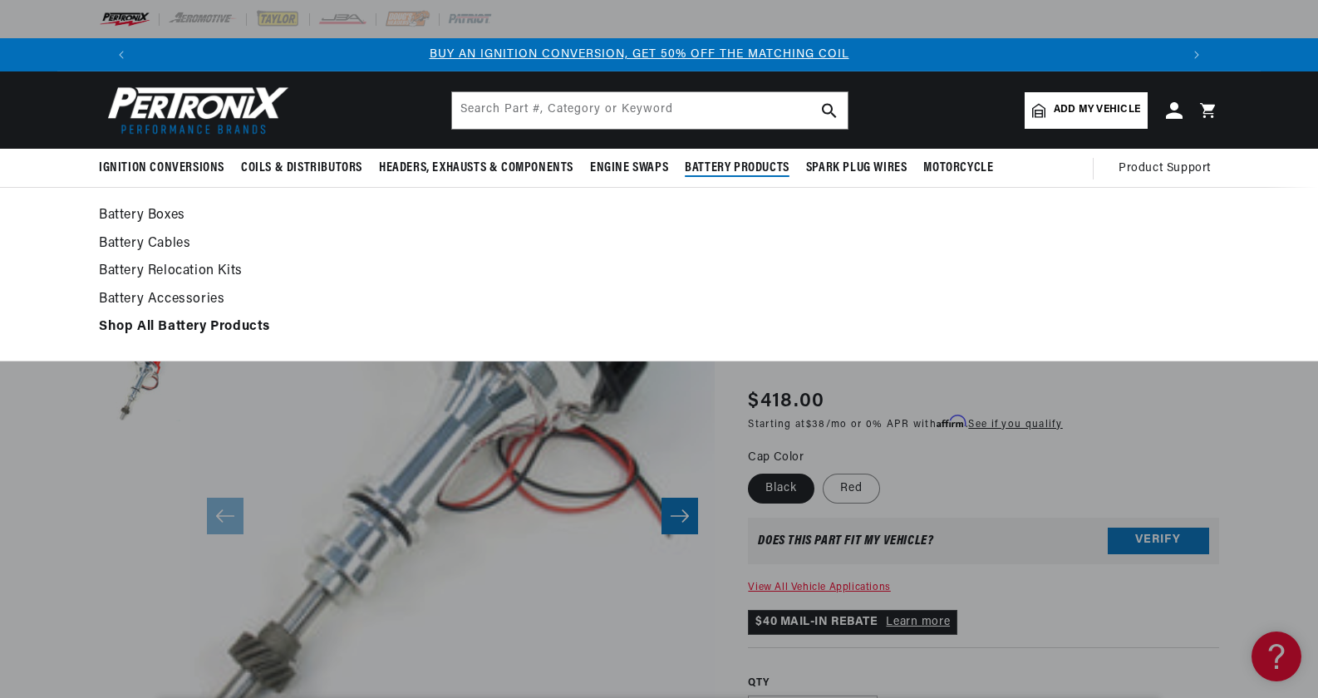
scroll to position [0, 0]
click at [165, 209] on link "Battery Boxes" at bounding box center [659, 215] width 1120 height 23
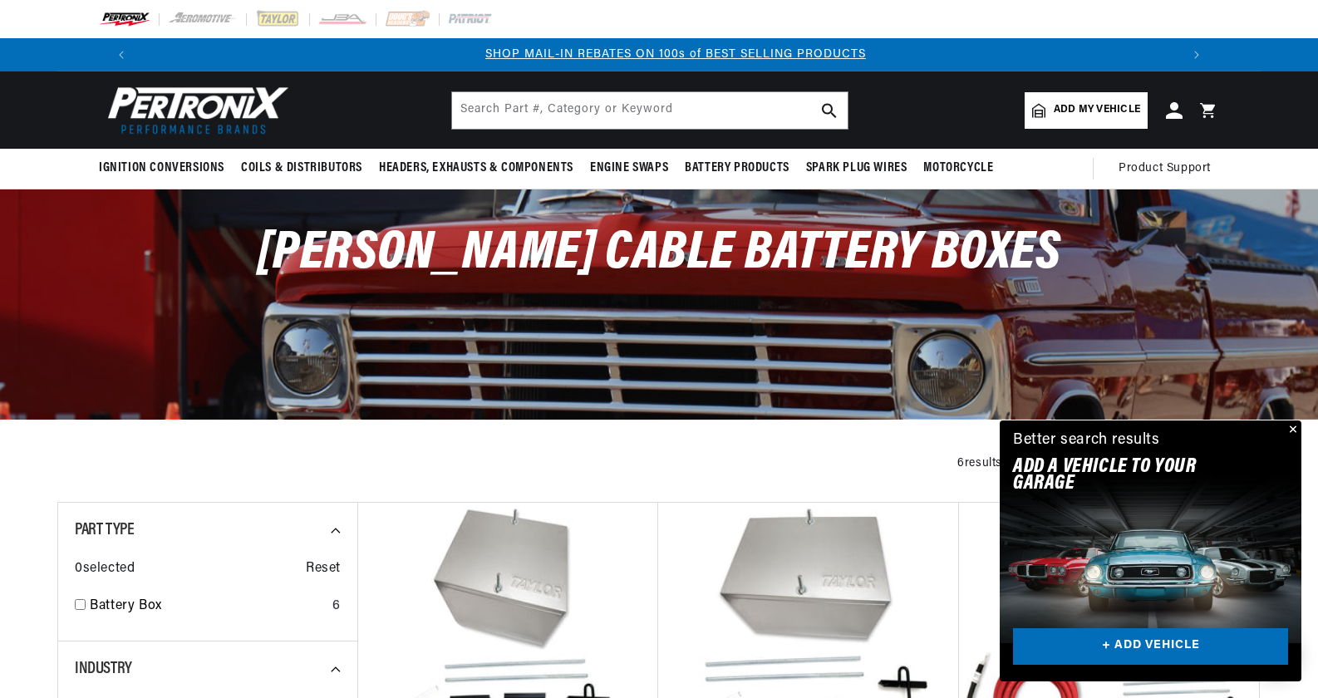
scroll to position [0, 1038]
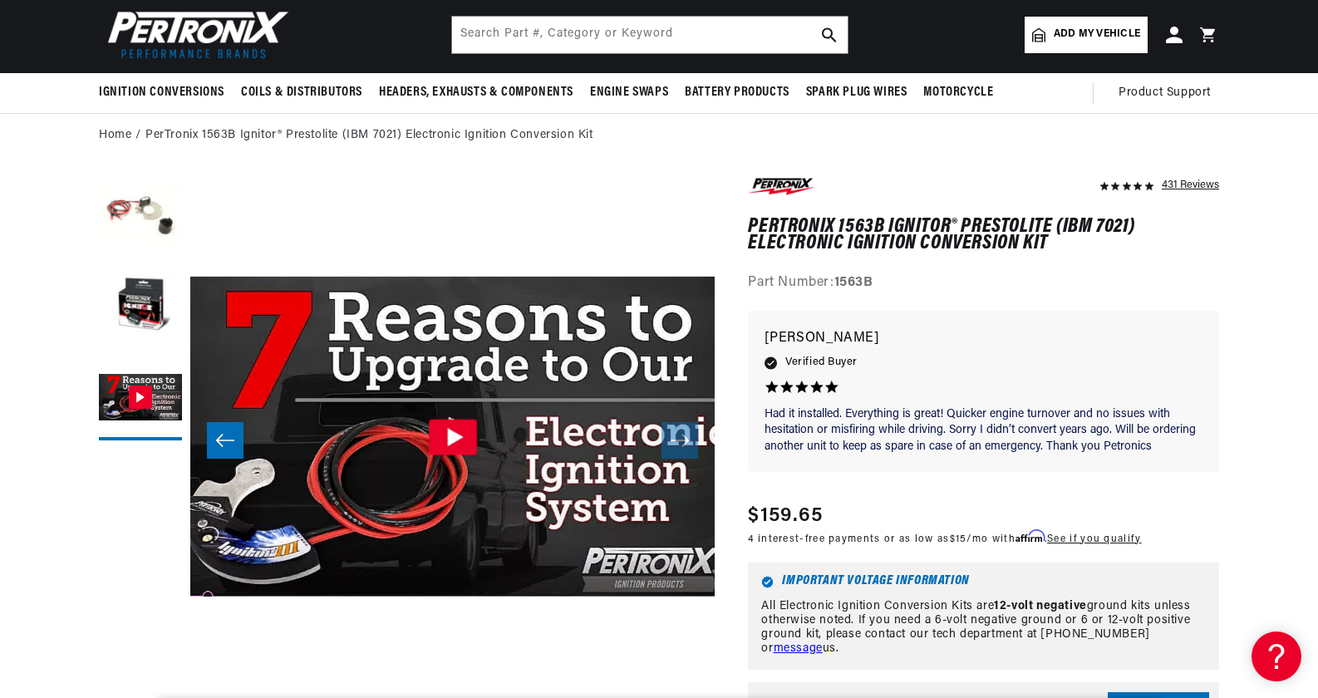
scroll to position [0, 1038]
